Goal: Information Seeking & Learning: Learn about a topic

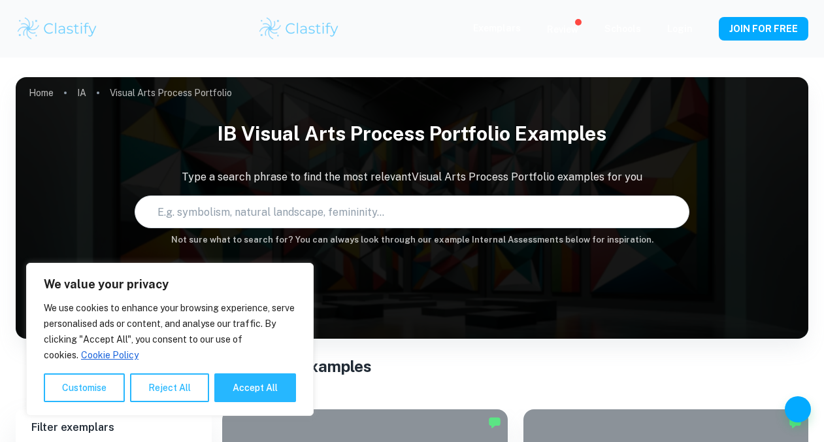
type input "Visual Arts Process Portfolio"
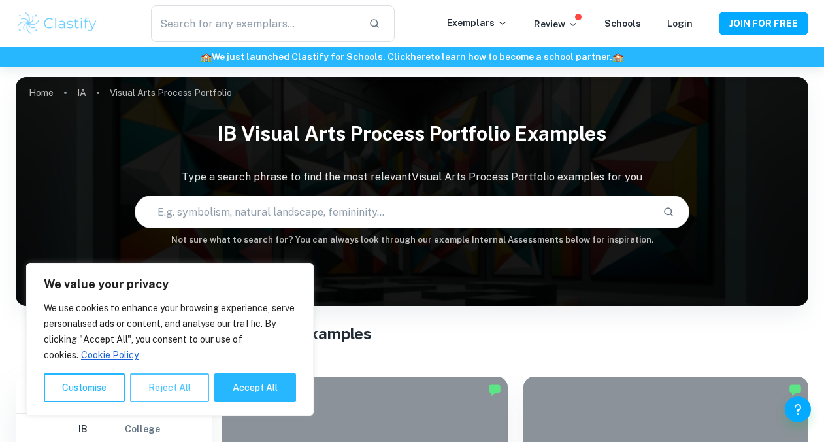
click at [171, 387] on button "Reject All" at bounding box center [169, 387] width 79 height 29
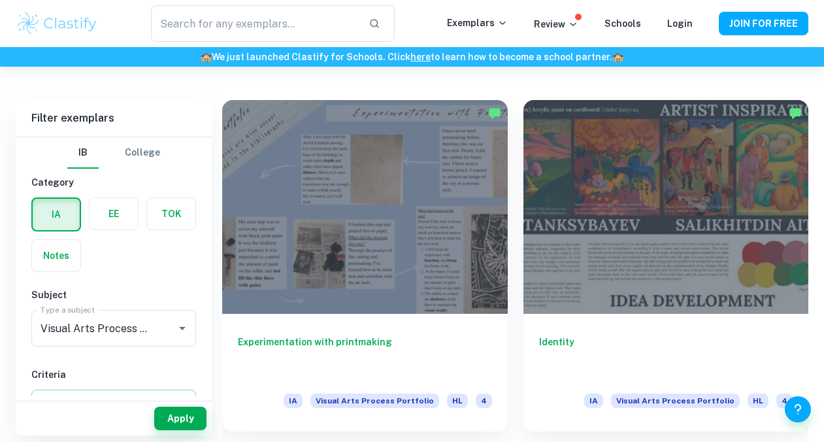
scroll to position [133, 0]
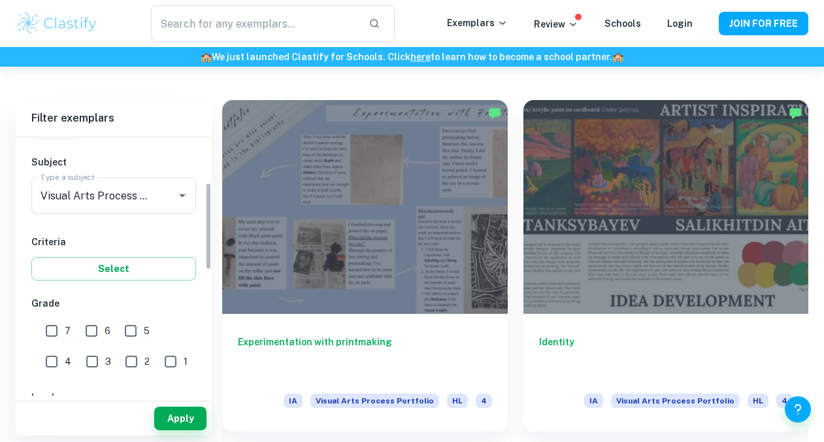
click at [61, 334] on input "7" at bounding box center [52, 331] width 26 height 26
checkbox input "true"
click at [95, 335] on input "6" at bounding box center [91, 331] width 26 height 26
checkbox input "true"
click at [168, 417] on button "Apply" at bounding box center [180, 419] width 52 height 24
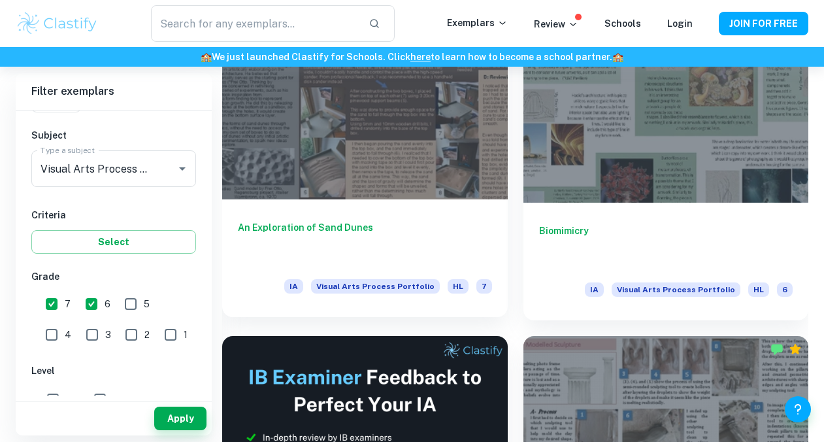
scroll to position [387, 0]
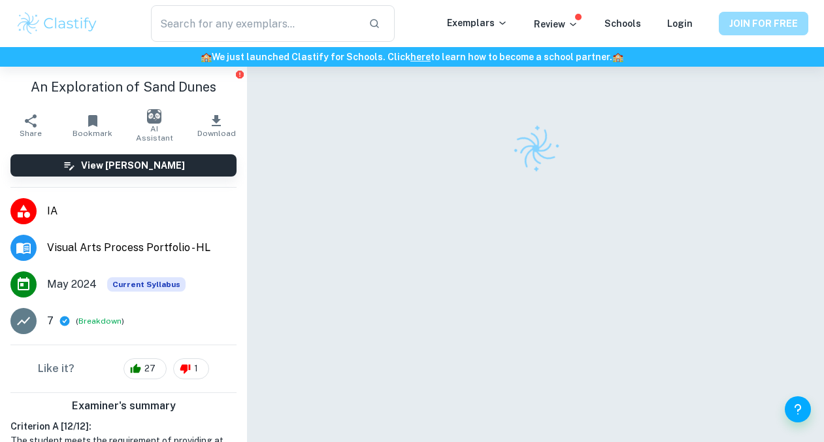
click at [752, 31] on button "JOIN FOR FREE" at bounding box center [764, 24] width 90 height 24
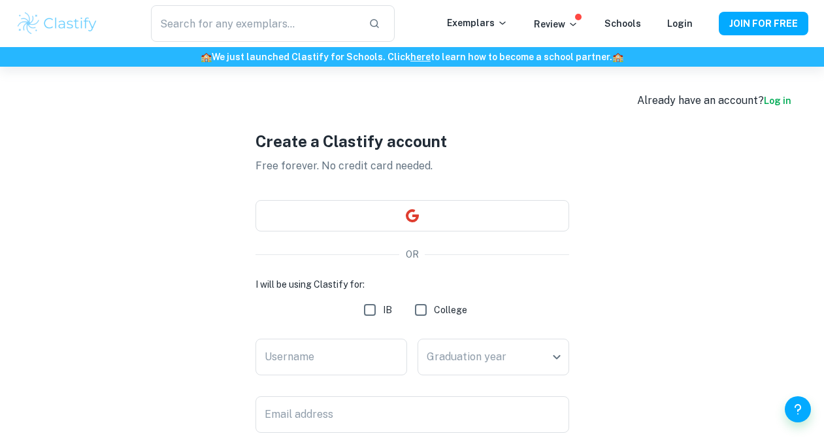
click at [466, 232] on div "Create a Clastify account Free forever. No credit card needed. OR I will be usi…" at bounding box center [413, 358] width 314 height 583
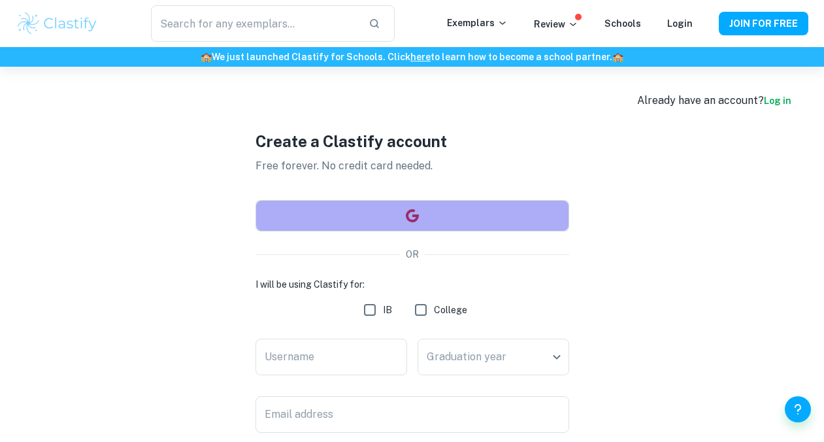
click at [465, 229] on button "button" at bounding box center [413, 215] width 314 height 31
click at [465, 224] on button "button" at bounding box center [413, 215] width 314 height 31
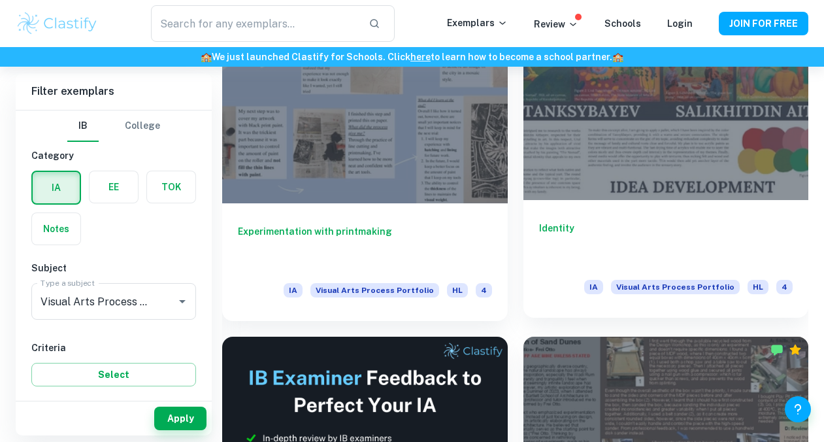
scroll to position [387, 0]
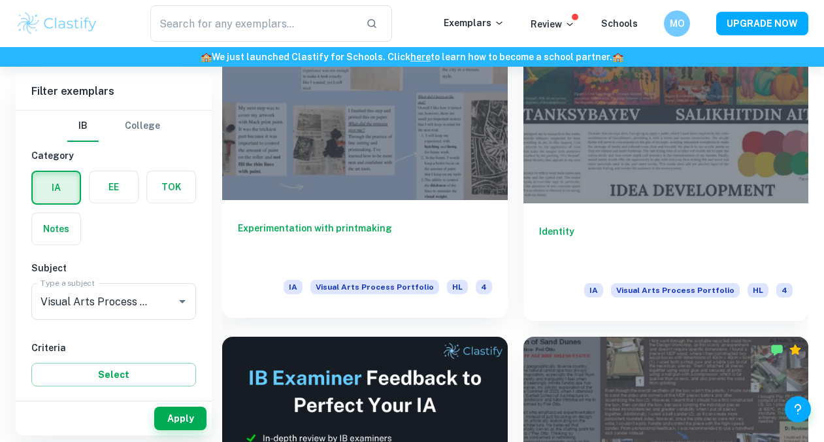
click at [409, 143] on div at bounding box center [365, 93] width 286 height 214
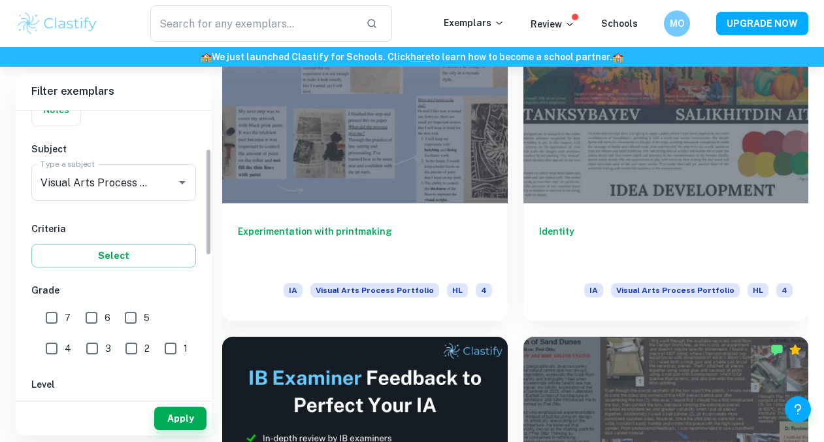
scroll to position [161, 0]
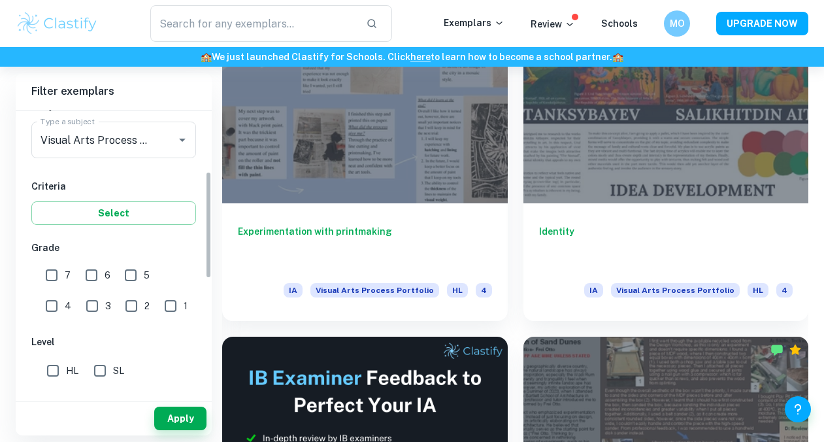
click at [53, 273] on input "7" at bounding box center [52, 275] width 26 height 26
checkbox input "true"
click at [93, 273] on input "6" at bounding box center [91, 275] width 26 height 26
checkbox input "true"
click at [167, 409] on button "Apply" at bounding box center [180, 419] width 52 height 24
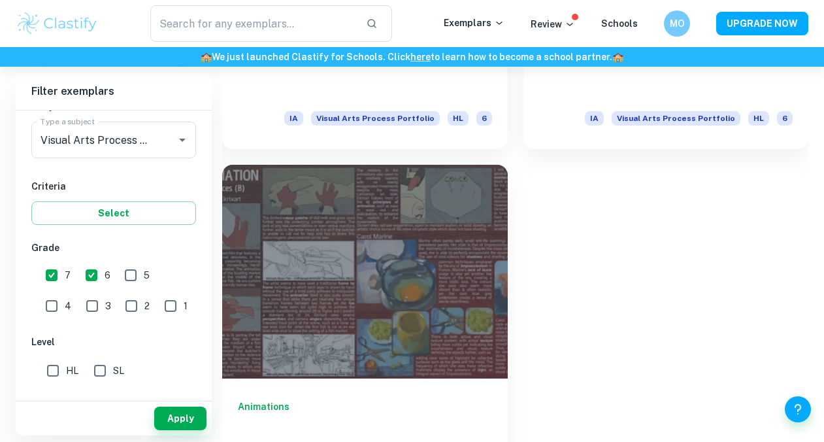
scroll to position [2698, 0]
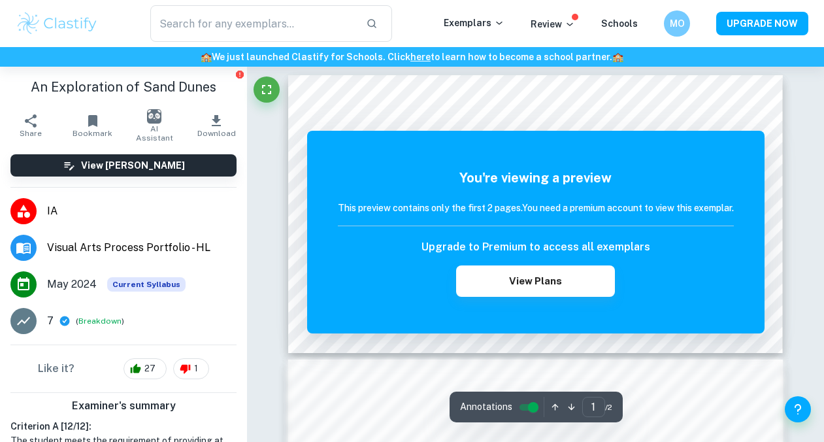
scroll to position [7, 0]
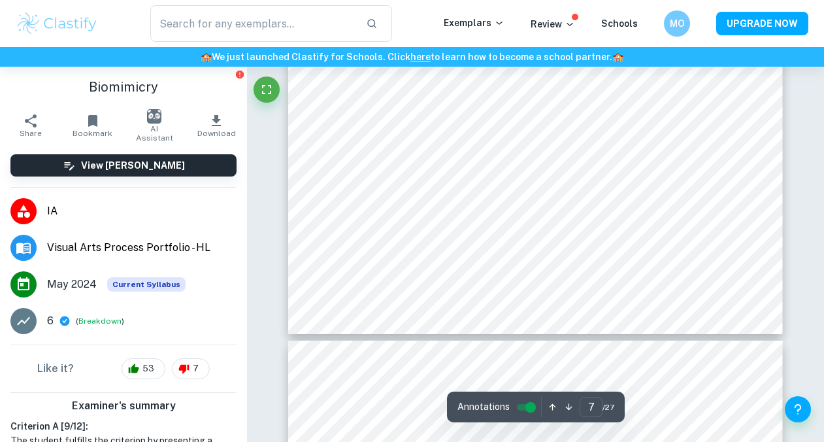
scroll to position [2395, 0]
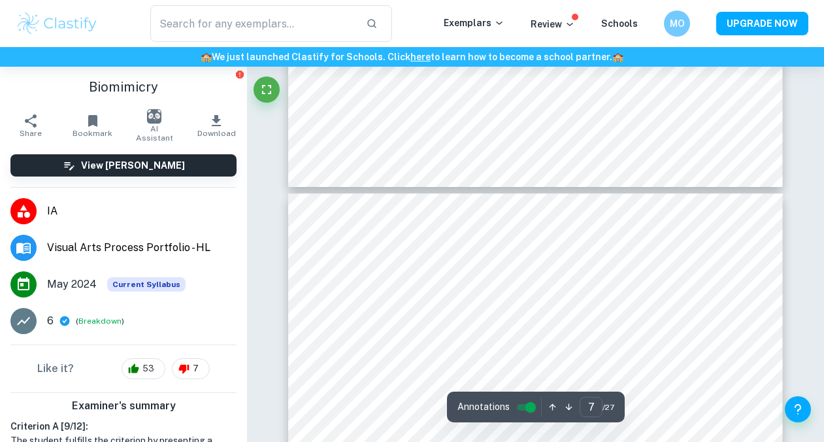
type input "8"
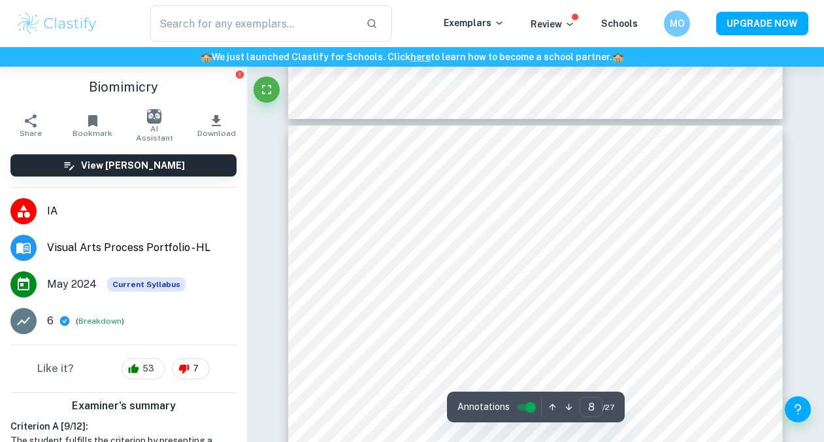
scroll to position [2635, 0]
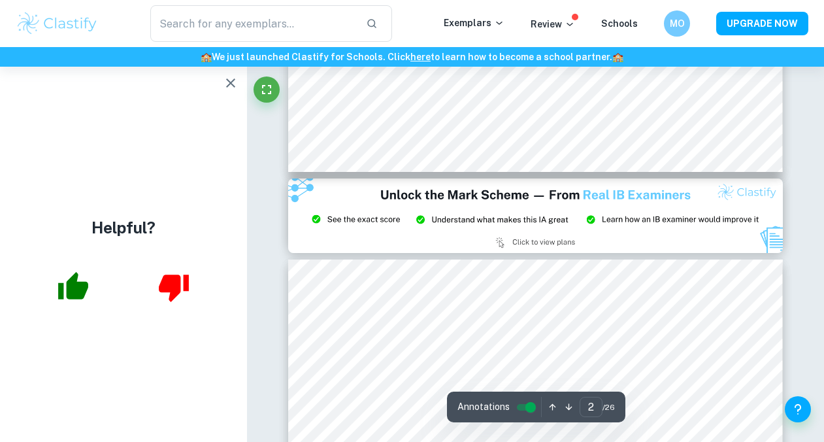
scroll to position [573, 0]
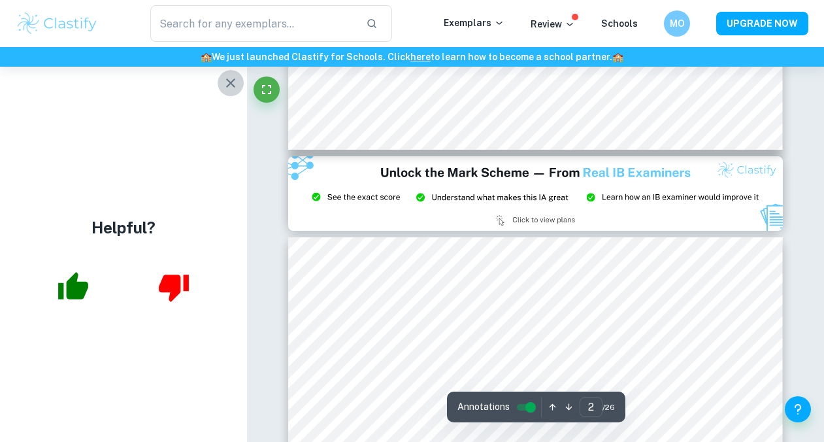
click at [229, 82] on icon "button" at bounding box center [230, 82] width 9 height 9
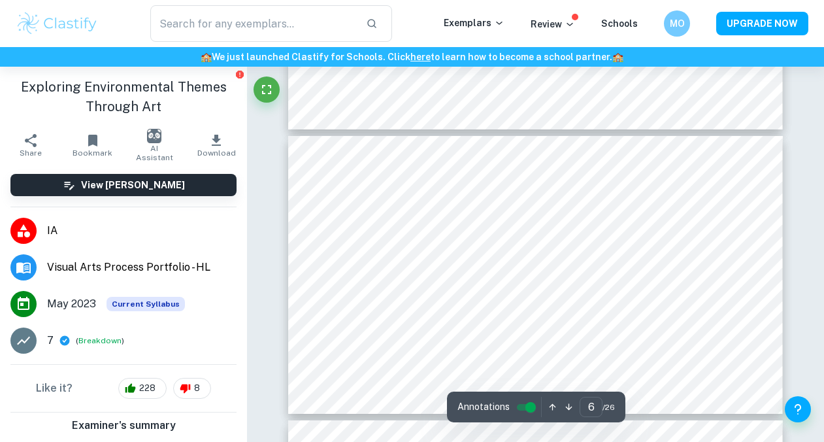
scroll to position [1474, 0]
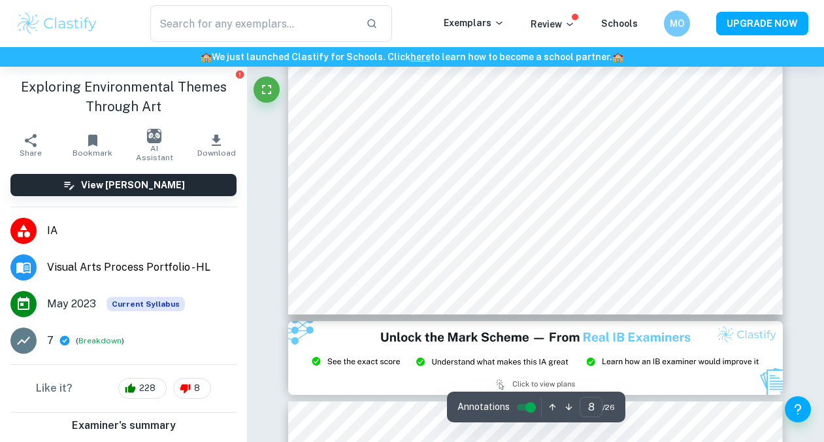
type input "9"
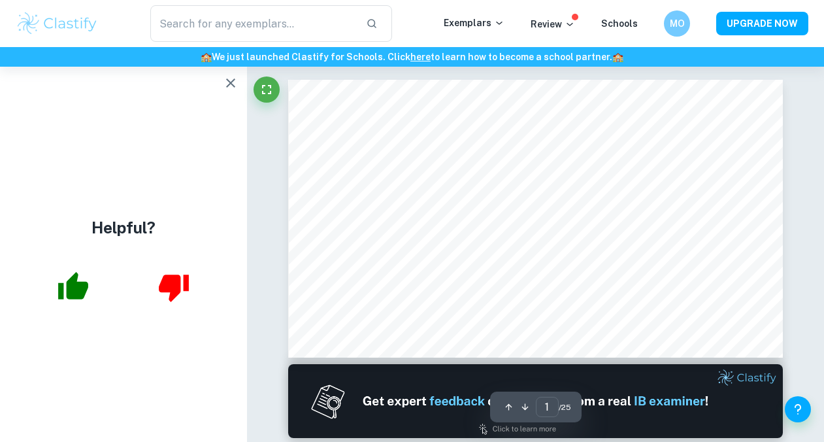
click at [213, 84] on div "Helpful?" at bounding box center [123, 254] width 247 height 375
click at [222, 79] on button "button" at bounding box center [231, 83] width 26 height 26
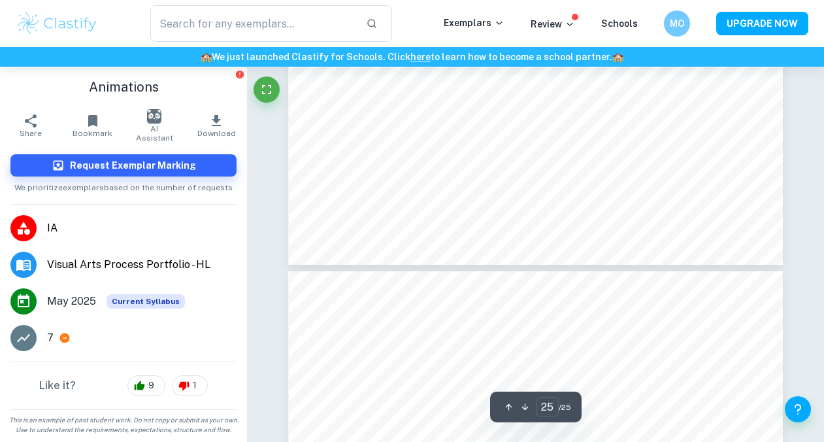
scroll to position [7158, 0]
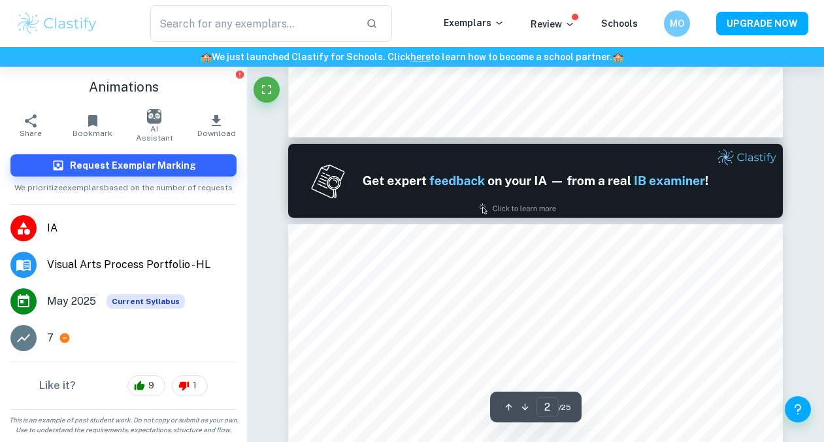
type input "1"
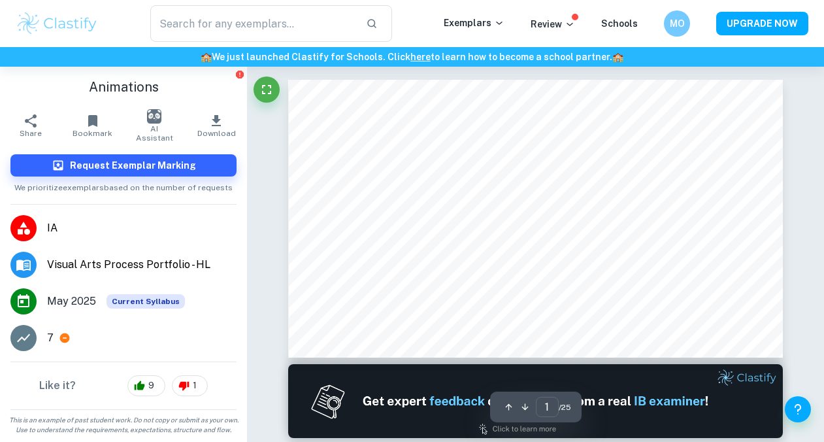
scroll to position [10, 0]
